Goal: Task Accomplishment & Management: Use online tool/utility

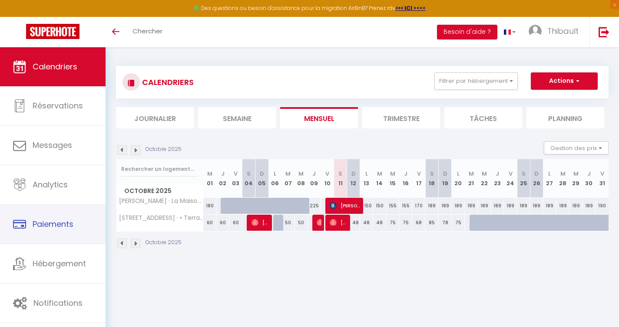
scroll to position [47, 0]
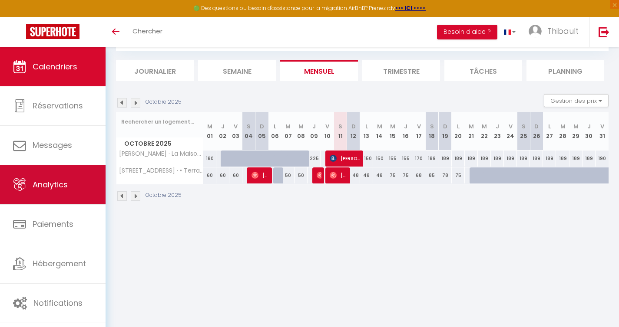
click at [69, 185] on link "Analytics" at bounding box center [53, 184] width 106 height 39
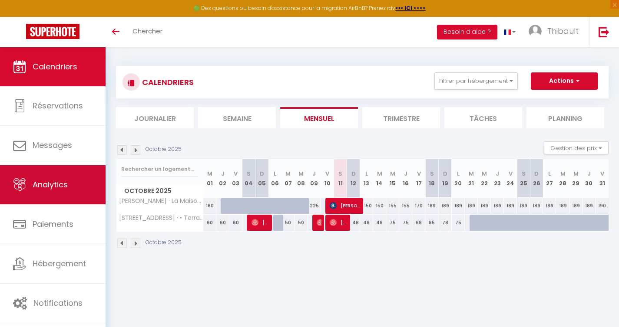
select select "2025"
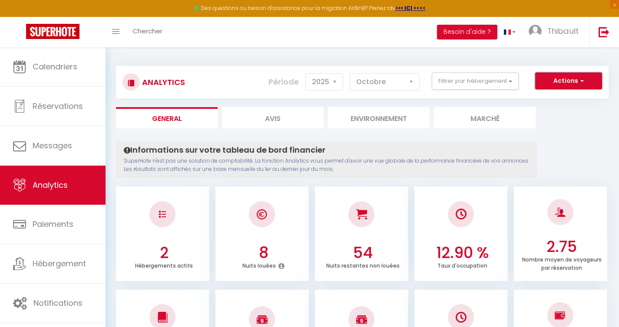
click at [588, 84] on button "Actions" at bounding box center [568, 81] width 67 height 17
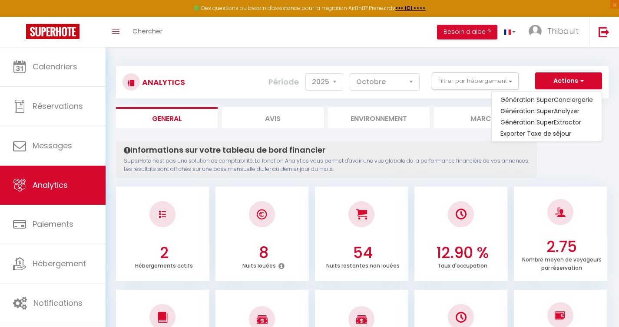
click at [348, 45] on div "Toggle menubar Chercher BUTTON Besoin d'aide ? [PERSON_NAME] Paramètres Équipe" at bounding box center [337, 32] width 549 height 30
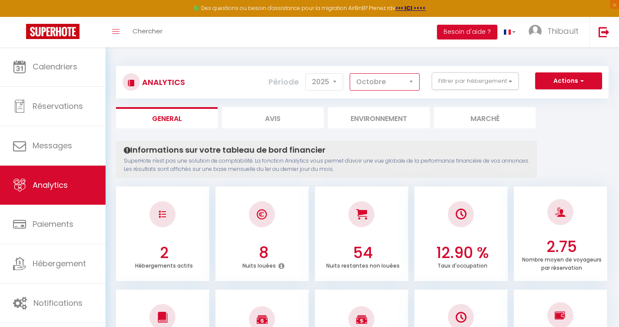
click at [399, 82] on select "[PERSON_NAME] Mars [PERSON_NAME] Juin Juillet Août Septembre Octobre Novembre D…" at bounding box center [385, 81] width 70 height 17
select select "7"
click at [556, 85] on button "Actions" at bounding box center [568, 81] width 67 height 17
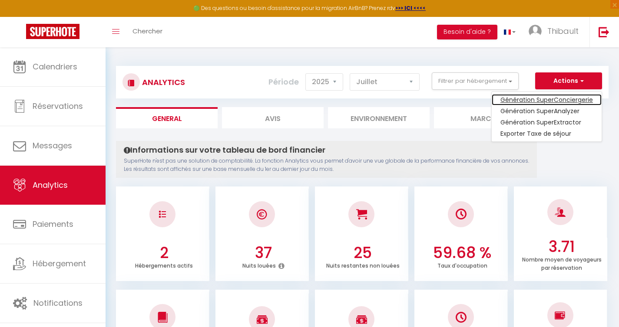
click at [556, 96] on link "Génération SuperConciergerie" at bounding box center [547, 99] width 110 height 11
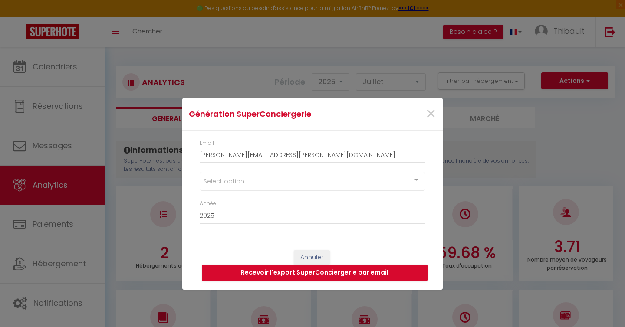
click at [315, 183] on div "Select option" at bounding box center [313, 181] width 226 height 19
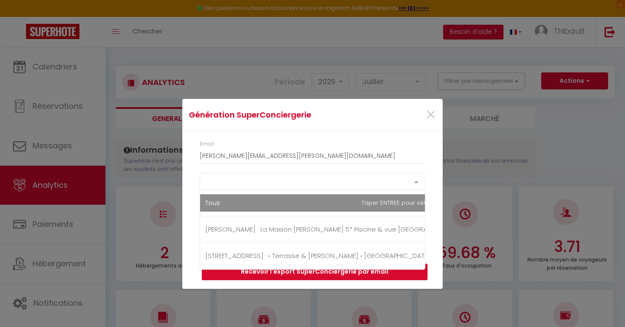
click at [356, 147] on div "Email [PERSON_NAME][EMAIL_ADDRESS][PERSON_NAME][DOMAIN_NAME]" at bounding box center [313, 152] width 226 height 24
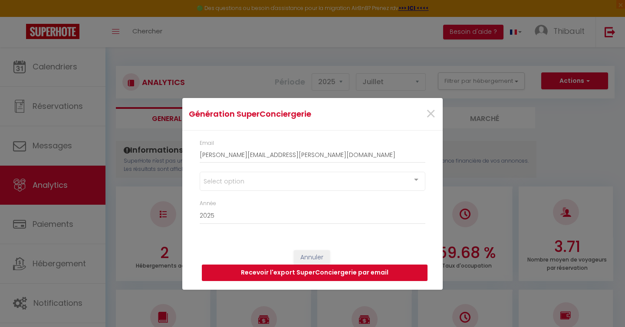
click at [304, 276] on button "Recevoir l'export SuperConciergerie par email" at bounding box center [315, 273] width 226 height 17
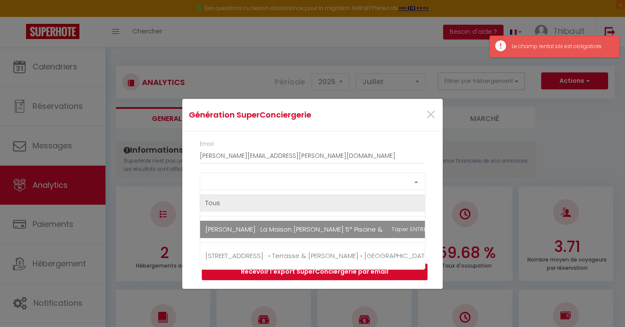
click at [304, 187] on div "Select option" at bounding box center [313, 181] width 226 height 17
click at [303, 227] on span "[PERSON_NAME] · La Maison [PERSON_NAME] 5* Piscine & vue [GEOGRAPHIC_DATA]" at bounding box center [335, 229] width 260 height 9
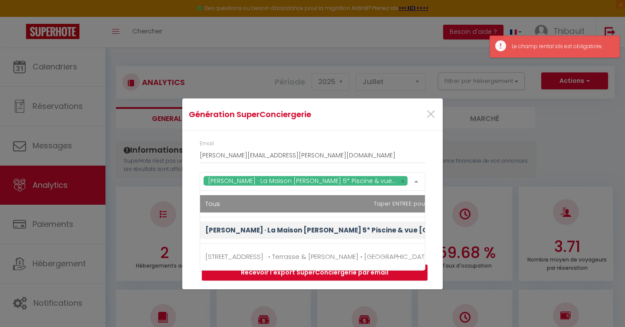
click at [354, 140] on div "Email [PERSON_NAME][EMAIL_ADDRESS][PERSON_NAME][DOMAIN_NAME]" at bounding box center [313, 152] width 226 height 24
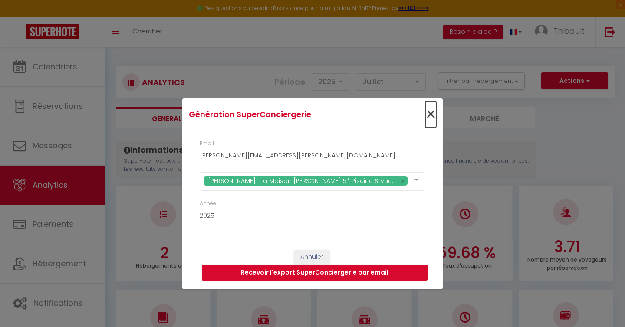
click at [432, 113] on span "×" at bounding box center [431, 115] width 11 height 26
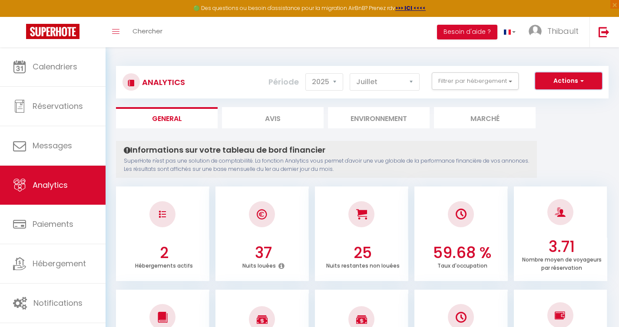
click at [573, 79] on button "Actions" at bounding box center [568, 81] width 67 height 17
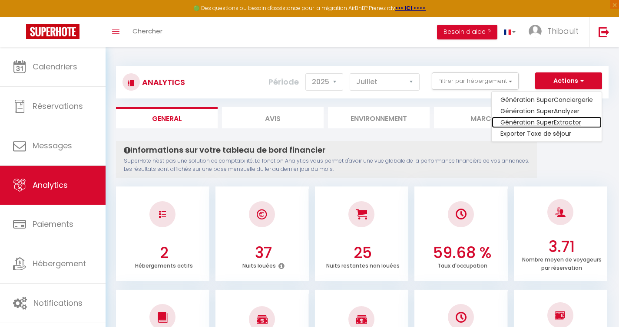
click at [563, 123] on link "Génération SuperExtractor" at bounding box center [547, 122] width 110 height 11
type input "[PERSON_NAME][EMAIL_ADDRESS][PERSON_NAME][DOMAIN_NAME]"
select select
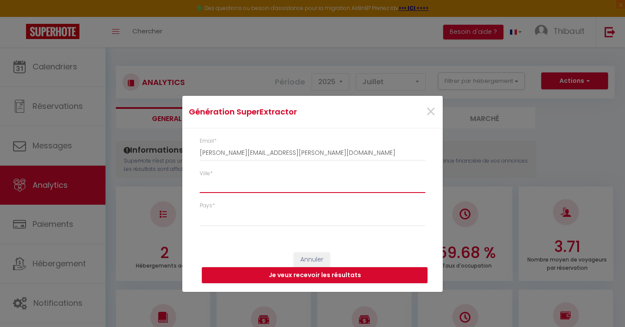
click at [250, 184] on input "Ville *" at bounding box center [313, 186] width 226 height 16
click at [334, 115] on h4 "Génération SuperExtractor" at bounding box center [269, 112] width 161 height 12
click at [262, 195] on div "Ville *" at bounding box center [312, 186] width 237 height 33
click at [272, 191] on input "Ville *" at bounding box center [313, 186] width 226 height 16
type input "C"
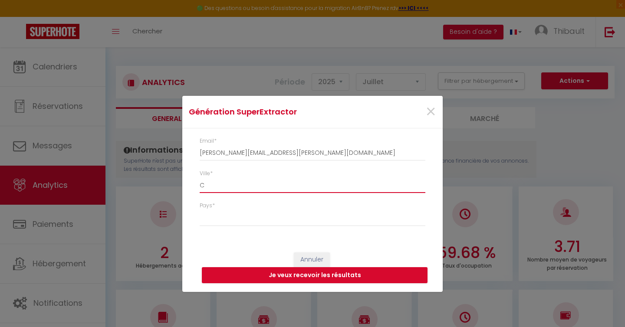
select select
type input "Ca"
select select
type input "Car"
select select
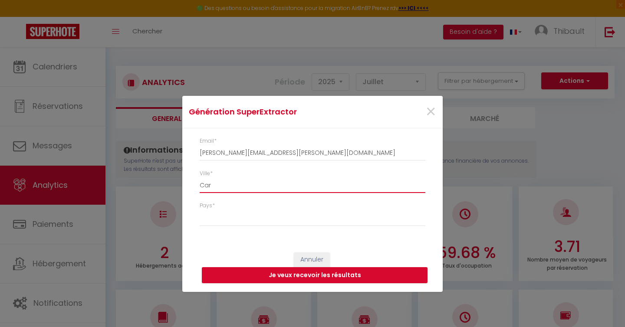
type input "[GEOGRAPHIC_DATA]"
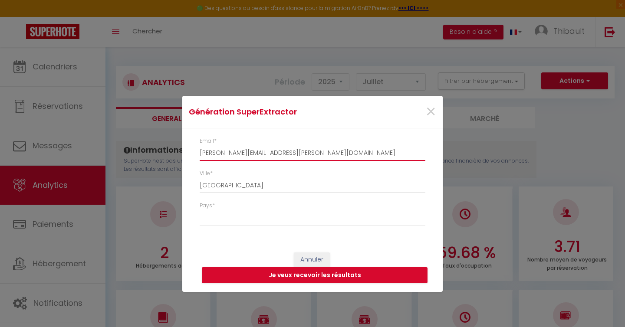
type input "[PERSON_NAME][EMAIL_ADDRESS][PERSON_NAME][DOMAIN_NAME]"
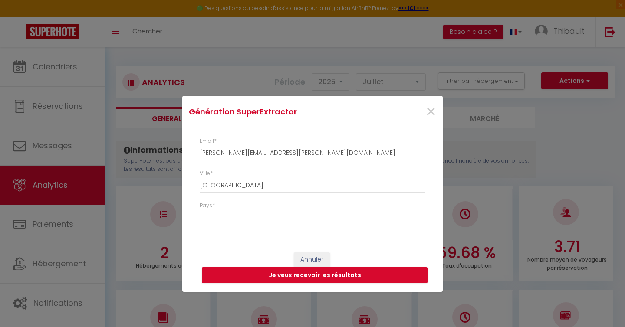
select select "[GEOGRAPHIC_DATA]"
click at [335, 279] on button "Je veux recevoir les résultats" at bounding box center [315, 276] width 226 height 17
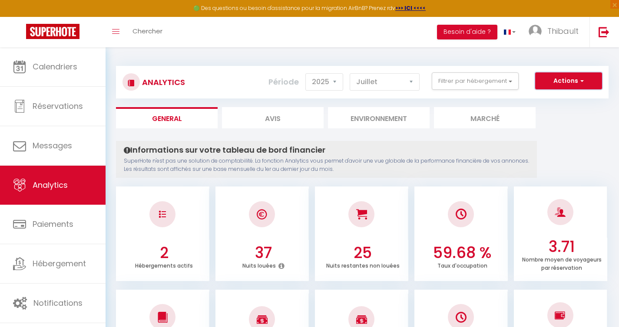
click at [559, 86] on button "Actions" at bounding box center [568, 81] width 67 height 17
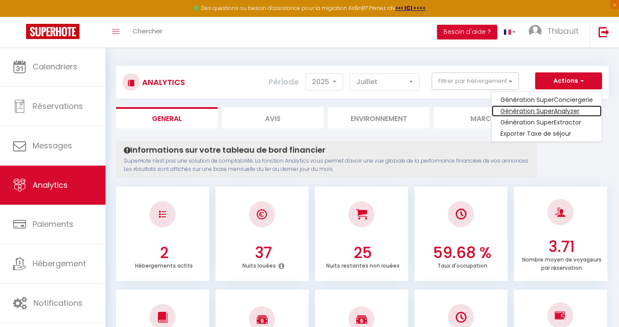
click at [552, 109] on link "Génération SuperAnalyzer" at bounding box center [547, 111] width 110 height 11
type input "[PERSON_NAME][EMAIL_ADDRESS][PERSON_NAME][DOMAIN_NAME]"
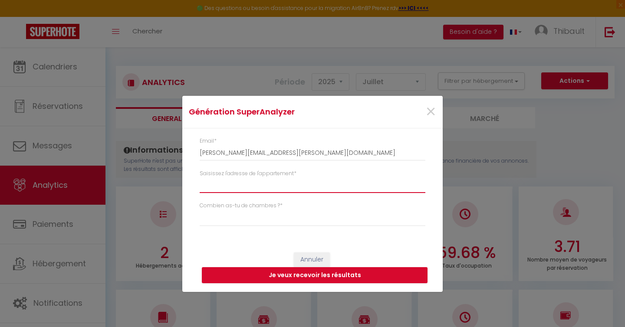
click at [288, 186] on input "Saisissez l'adresse de l'appartement *" at bounding box center [313, 186] width 226 height 16
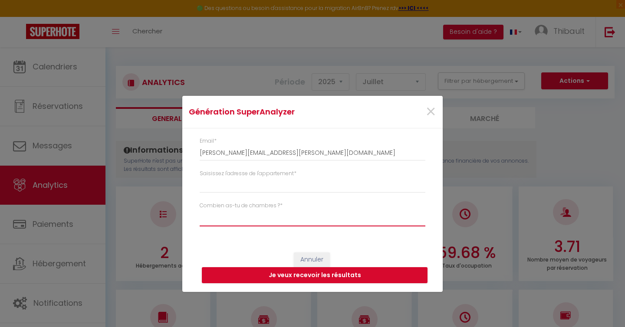
click at [276, 218] on select "Studio 1 chambre 2 chambres 3 chambres 4 chambres +" at bounding box center [313, 218] width 226 height 17
select select "[MEDICAL_DATA]"
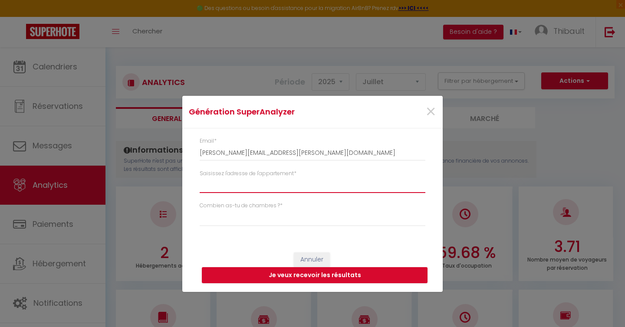
click at [239, 185] on input "Saisissez l'adresse de l'appartement *" at bounding box center [313, 186] width 226 height 16
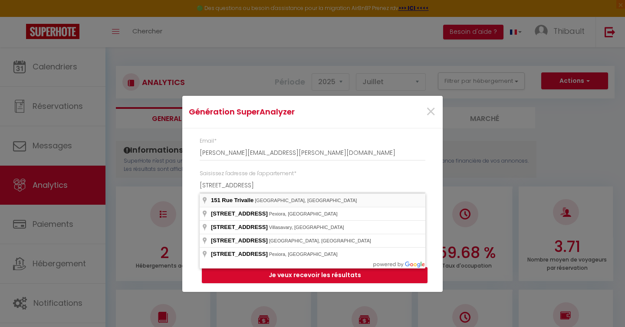
type input "[STREET_ADDRESS]"
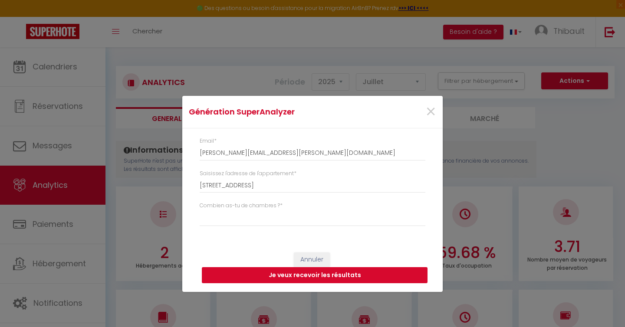
click at [350, 278] on button "Je veux recevoir les résultats" at bounding box center [315, 276] width 226 height 17
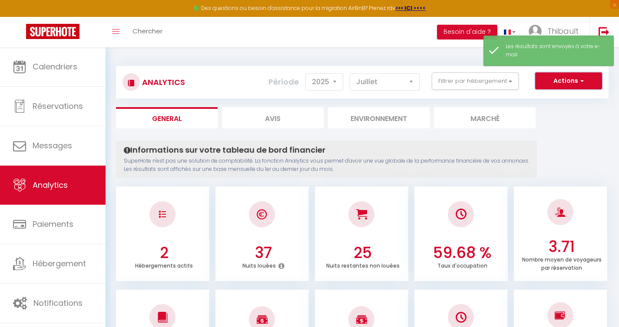
click at [562, 83] on button "Actions" at bounding box center [568, 81] width 67 height 17
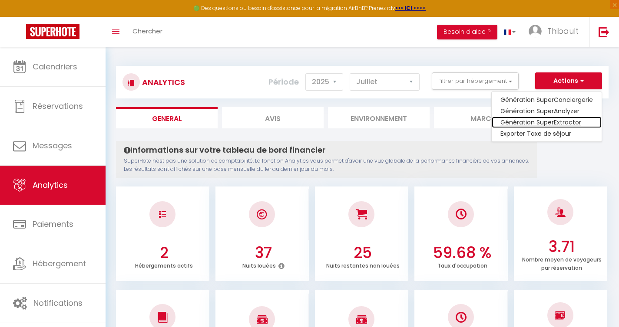
click at [550, 125] on link "Génération SuperExtractor" at bounding box center [547, 122] width 110 height 11
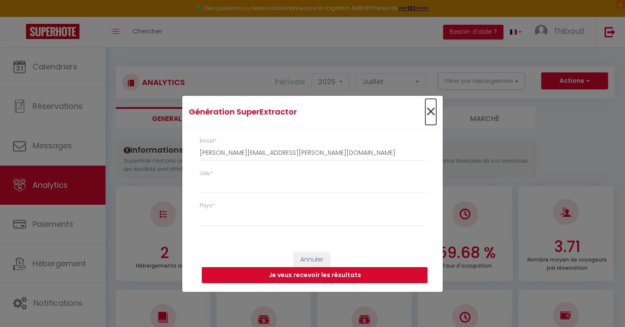
click at [431, 113] on span "×" at bounding box center [431, 112] width 11 height 26
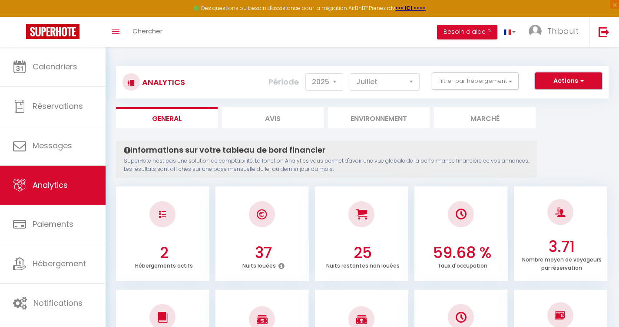
click at [548, 88] on button "Actions" at bounding box center [568, 81] width 67 height 17
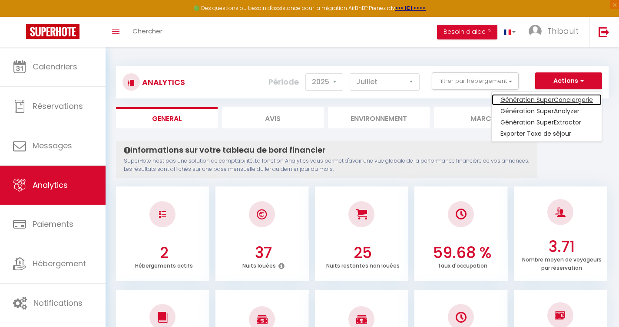
click at [548, 100] on link "Génération SuperConciergerie" at bounding box center [547, 99] width 110 height 11
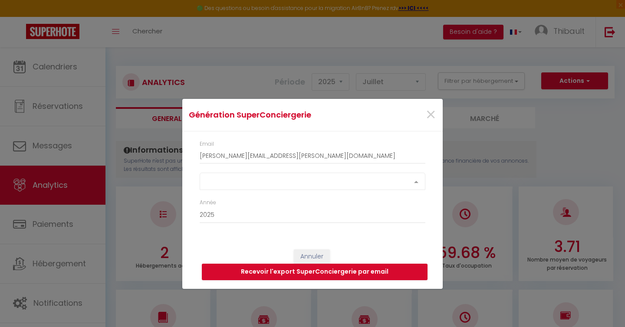
click at [359, 175] on div "Select option" at bounding box center [313, 181] width 226 height 17
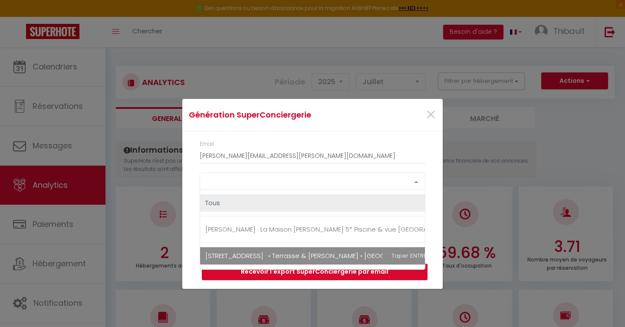
click at [297, 255] on span "[STREET_ADDRESS] · • Terrasse & [PERSON_NAME] • [GEOGRAPHIC_DATA] • Pied de la …" at bounding box center [343, 255] width 277 height 9
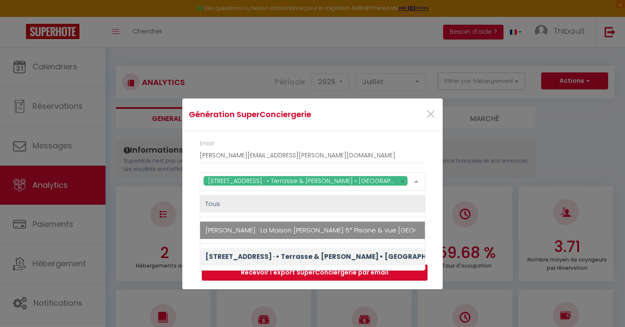
click at [371, 141] on div "Email [PERSON_NAME][EMAIL_ADDRESS][PERSON_NAME][DOMAIN_NAME]" at bounding box center [313, 152] width 226 height 24
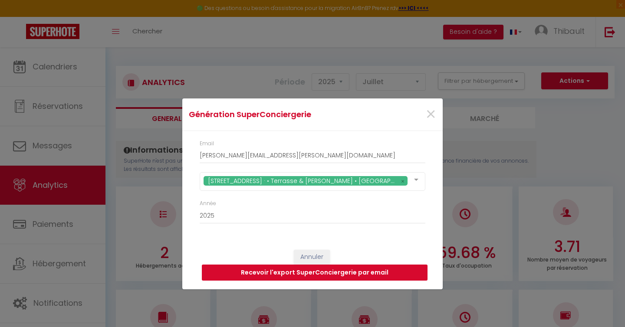
click at [309, 274] on button "Recevoir l'export SuperConciergerie par email" at bounding box center [315, 273] width 226 height 17
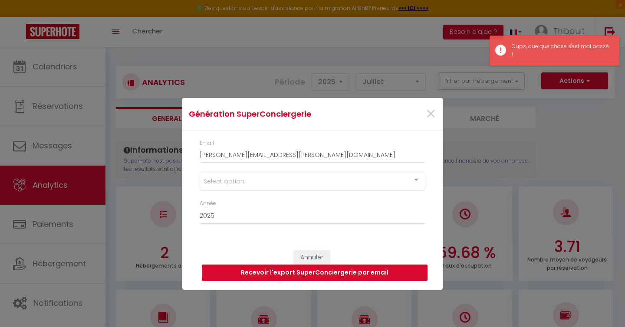
click at [350, 187] on div "Select option" at bounding box center [313, 181] width 226 height 19
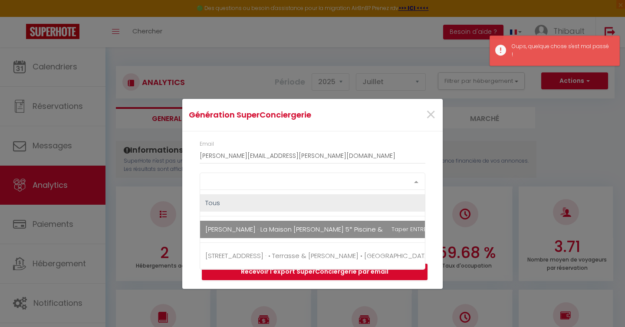
click at [325, 228] on span "[PERSON_NAME] · La Maison [PERSON_NAME] 5* Piscine & vue [GEOGRAPHIC_DATA]" at bounding box center [343, 229] width 287 height 17
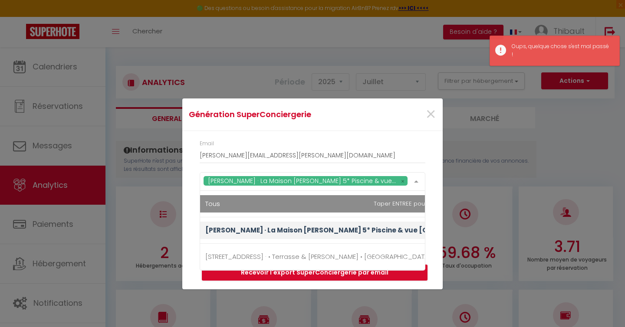
click at [379, 145] on div "Email [PERSON_NAME][EMAIL_ADDRESS][PERSON_NAME][DOMAIN_NAME]" at bounding box center [313, 152] width 226 height 24
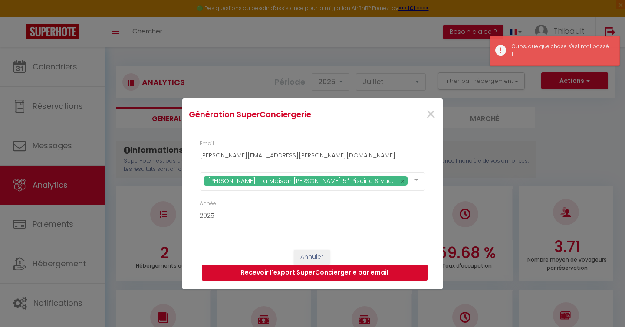
click at [328, 276] on button "Recevoir l'export SuperConciergerie par email" at bounding box center [315, 273] width 226 height 17
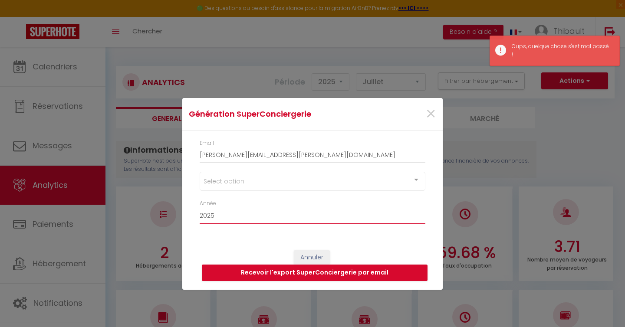
click at [322, 222] on select "2015 2016 2017 2018 2019 2020 2021 2022 2023 2024 2025 2026 2027 2028" at bounding box center [313, 216] width 226 height 17
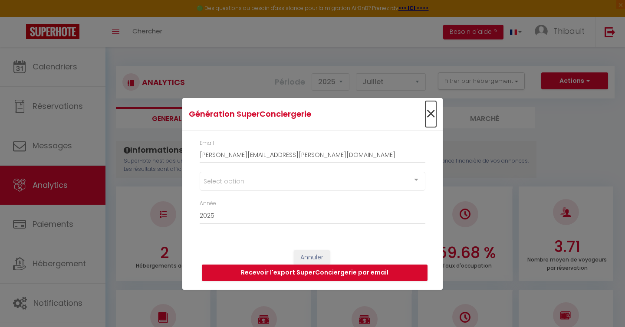
click at [428, 114] on span "×" at bounding box center [431, 114] width 11 height 26
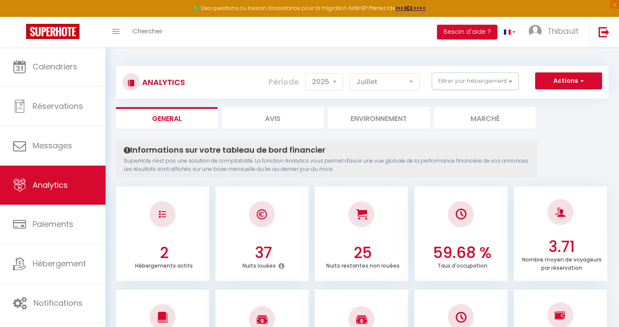
click at [284, 123] on li "Avis" at bounding box center [273, 117] width 102 height 21
select select "2025"
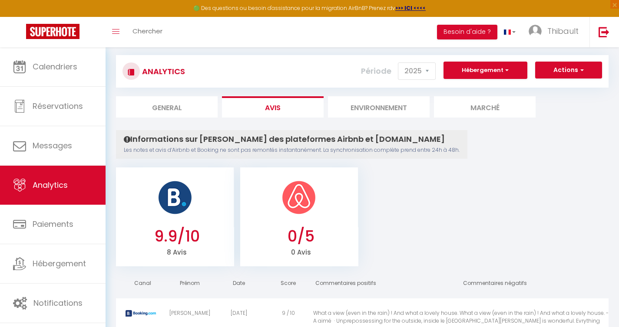
scroll to position [10, 0]
click at [374, 109] on li "Environnement" at bounding box center [379, 107] width 102 height 21
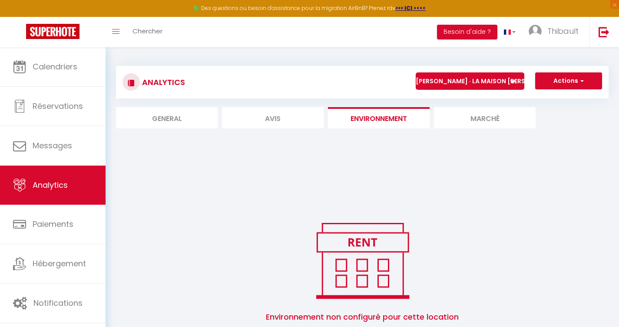
scroll to position [63, 0]
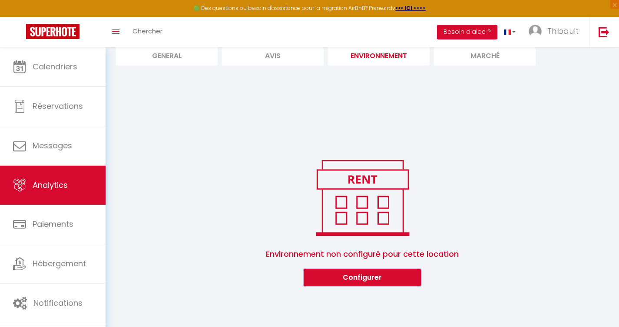
click at [367, 278] on button "Configurer" at bounding box center [362, 277] width 117 height 17
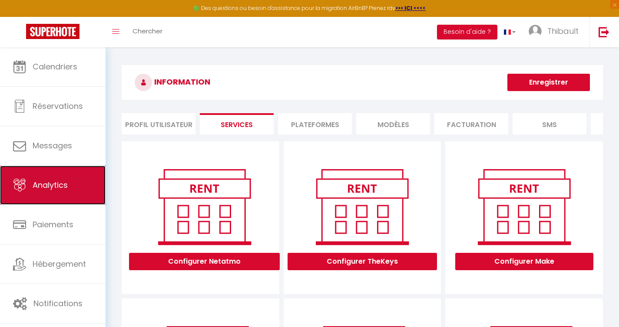
click at [58, 181] on span "Analytics" at bounding box center [50, 185] width 35 height 11
select select "2025"
select select "10"
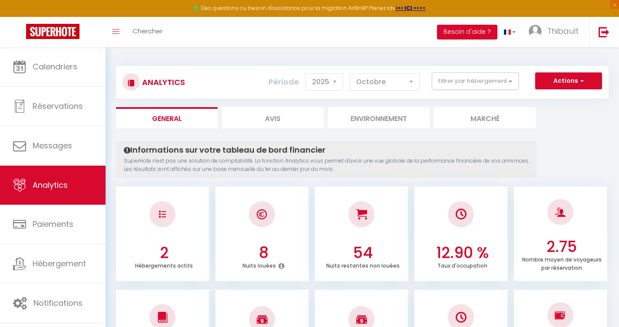
click at [492, 118] on li "Marché" at bounding box center [485, 117] width 102 height 21
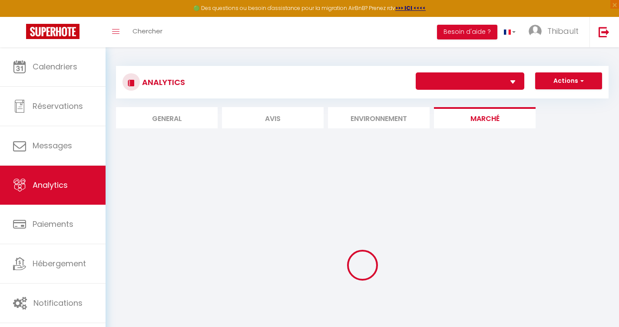
select select "71109"
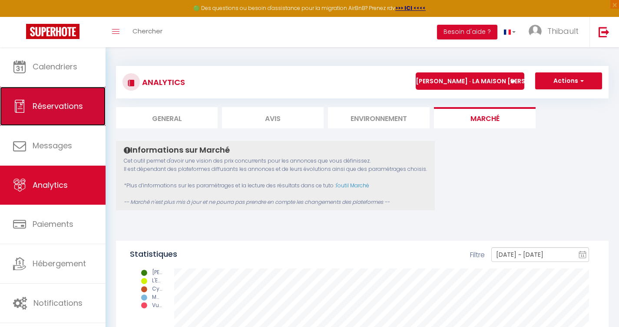
click at [73, 107] on span "Réservations" at bounding box center [58, 106] width 50 height 11
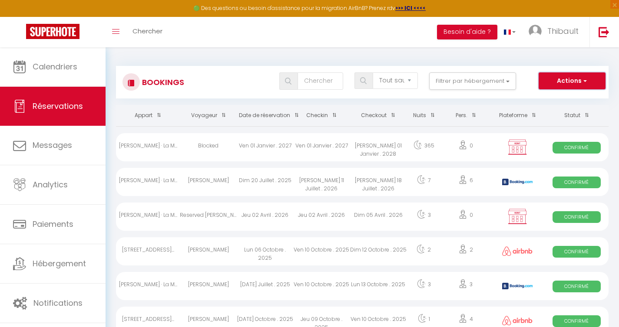
click at [561, 83] on button "Actions" at bounding box center [572, 81] width 67 height 17
click at [516, 63] on div "Bookings Tous les statuts Annulé Confirmé Non Confirmé Tout sauf annulé No Show…" at bounding box center [362, 78] width 492 height 41
click at [579, 86] on button "Actions" at bounding box center [572, 81] width 67 height 17
click at [562, 112] on link "Exporter les réservations" at bounding box center [558, 111] width 93 height 11
type input "[PERSON_NAME][EMAIL_ADDRESS][PERSON_NAME][DOMAIN_NAME]"
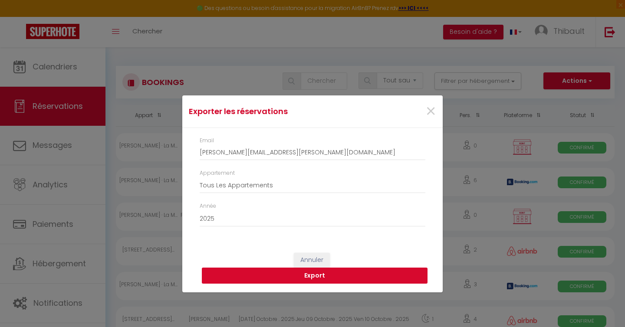
click at [307, 278] on button "Export" at bounding box center [315, 276] width 226 height 17
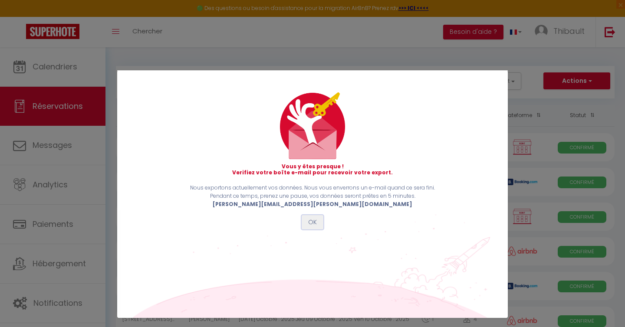
click at [315, 225] on button "OK" at bounding box center [313, 222] width 22 height 15
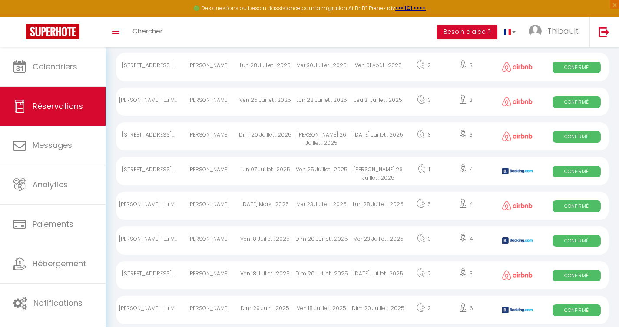
scroll to position [1575, 0]
